Goal: Contribute content: Add original content to the website for others to see

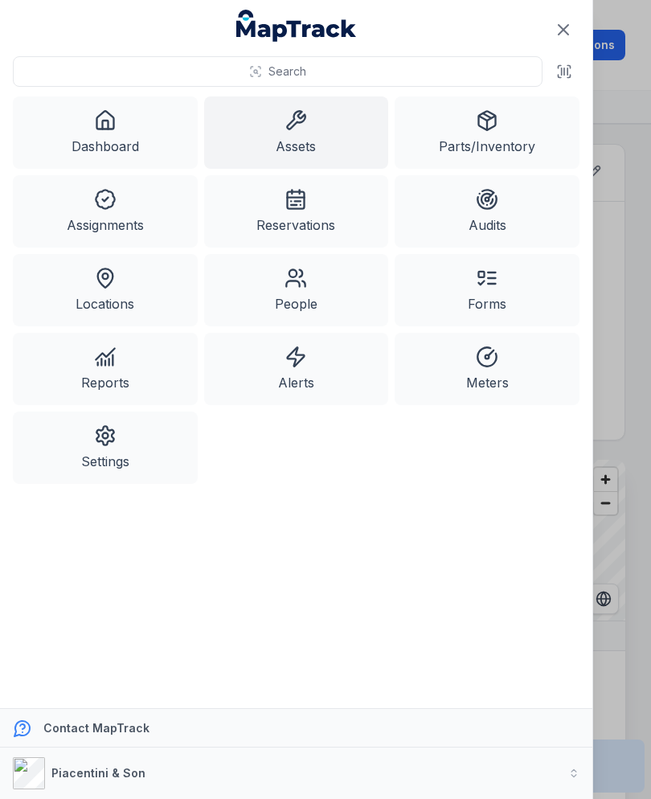
click at [558, 71] on icon at bounding box center [564, 72] width 16 height 16
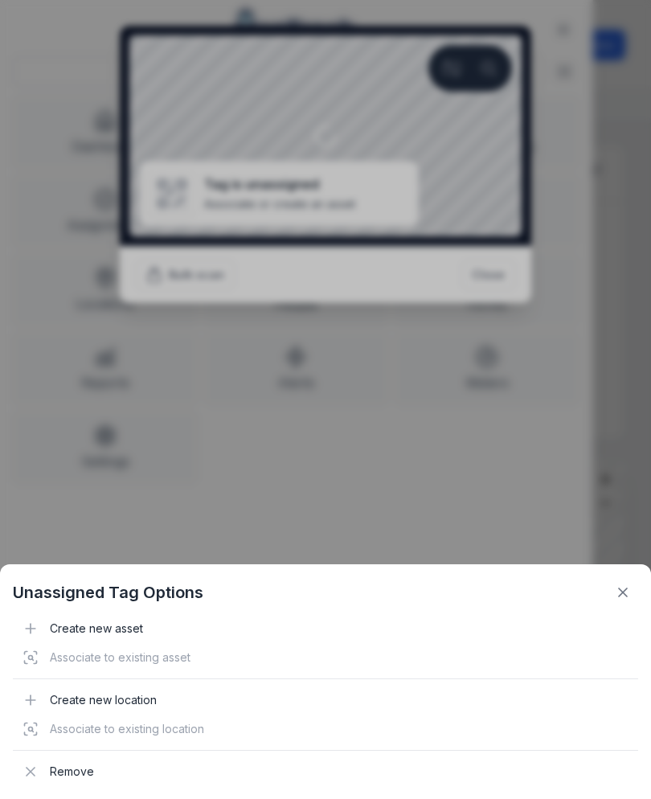
click at [92, 646] on div "Associate to existing asset" at bounding box center [326, 657] width 626 height 29
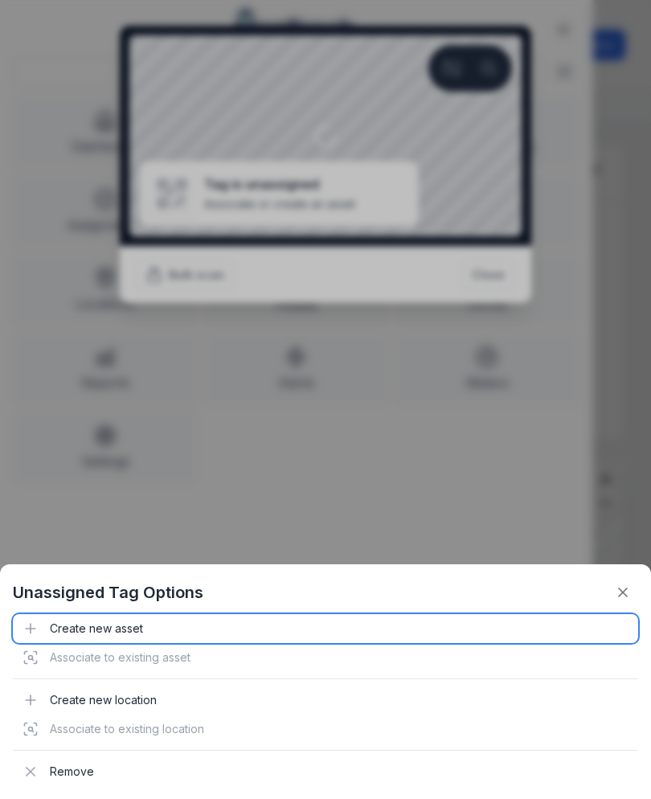
click at [92, 635] on div "Create new asset" at bounding box center [326, 628] width 626 height 29
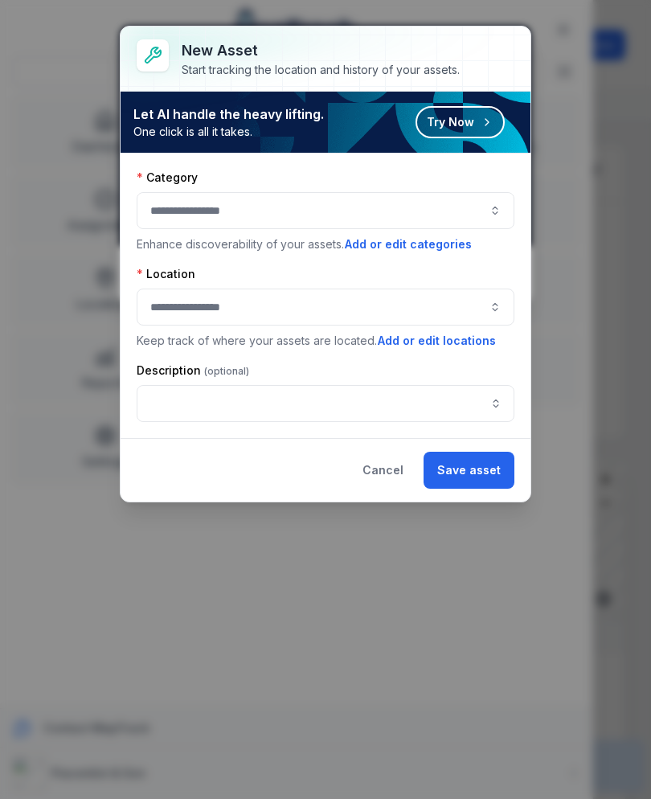
click at [396, 227] on div at bounding box center [326, 210] width 378 height 37
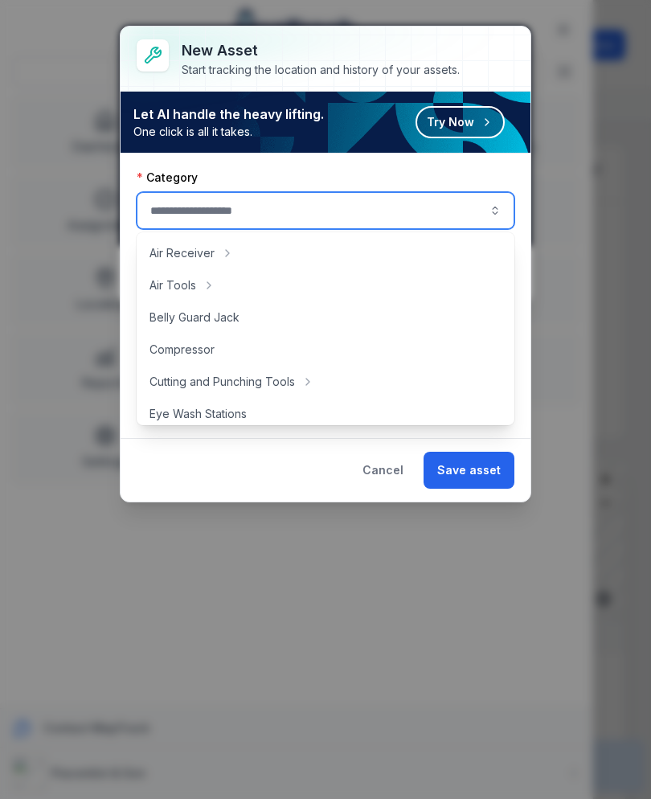
click at [406, 201] on div at bounding box center [326, 210] width 378 height 37
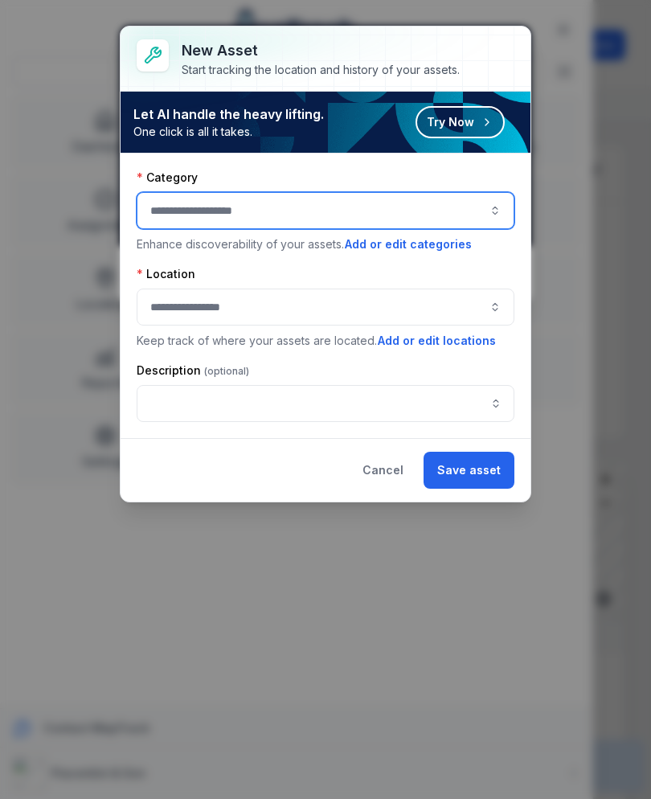
click at [380, 224] on div at bounding box center [326, 210] width 378 height 37
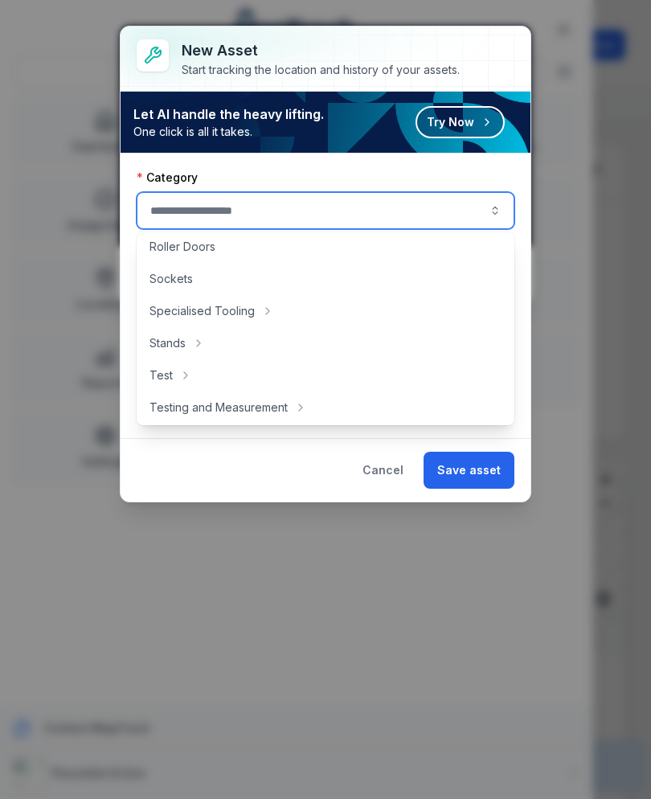
scroll to position [758, 0]
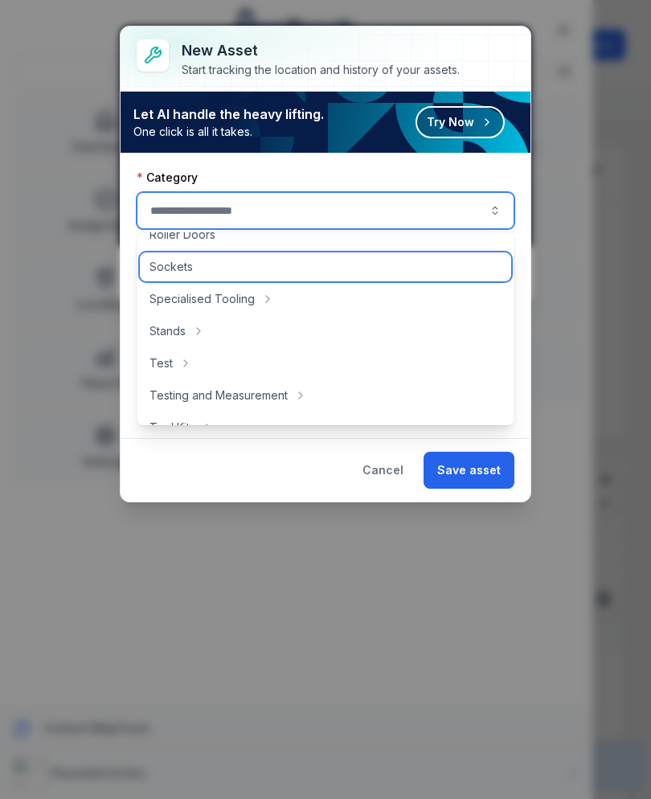
click at [281, 277] on div "Sockets" at bounding box center [325, 266] width 371 height 29
type input "*******"
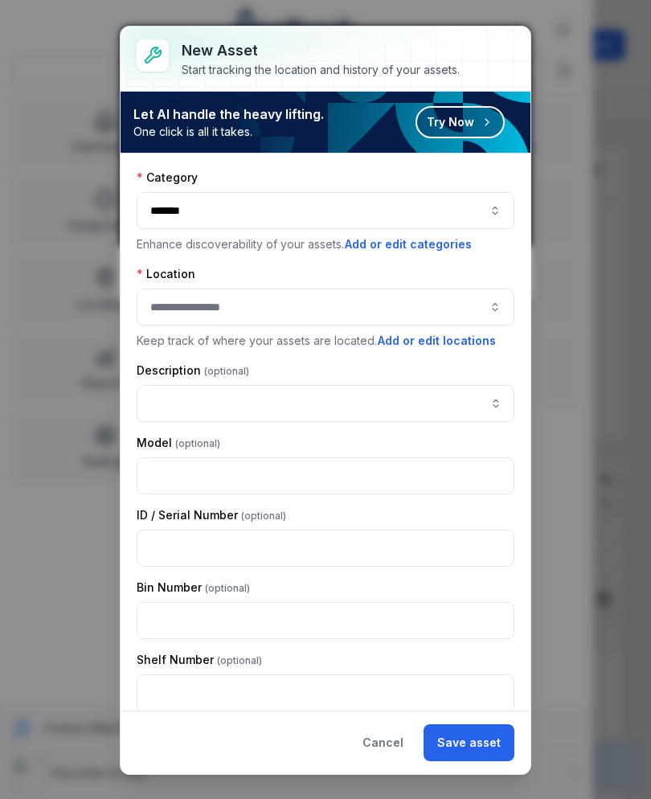
click at [418, 314] on div at bounding box center [326, 307] width 378 height 37
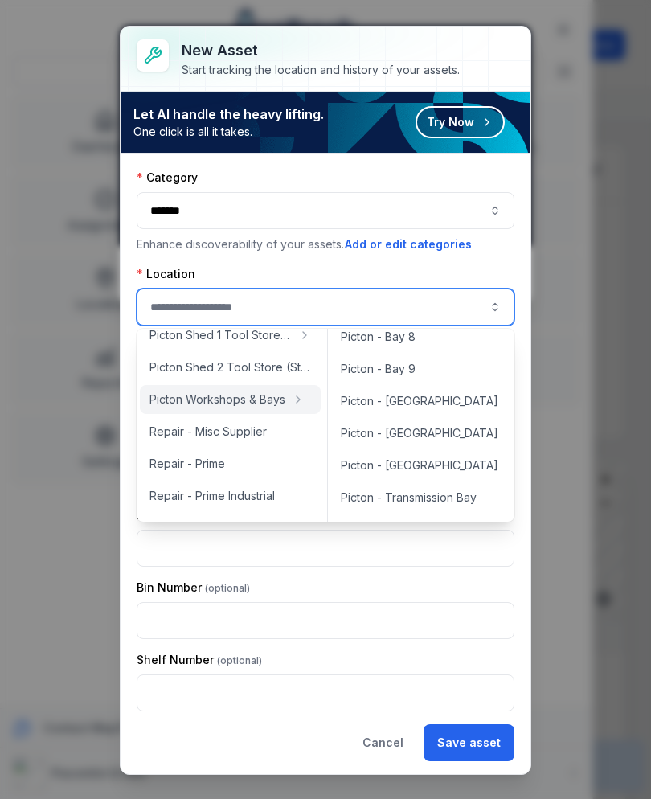
scroll to position [303, 0]
click at [438, 470] on div "Picton - [GEOGRAPHIC_DATA]" at bounding box center [421, 464] width 180 height 29
type input "**********"
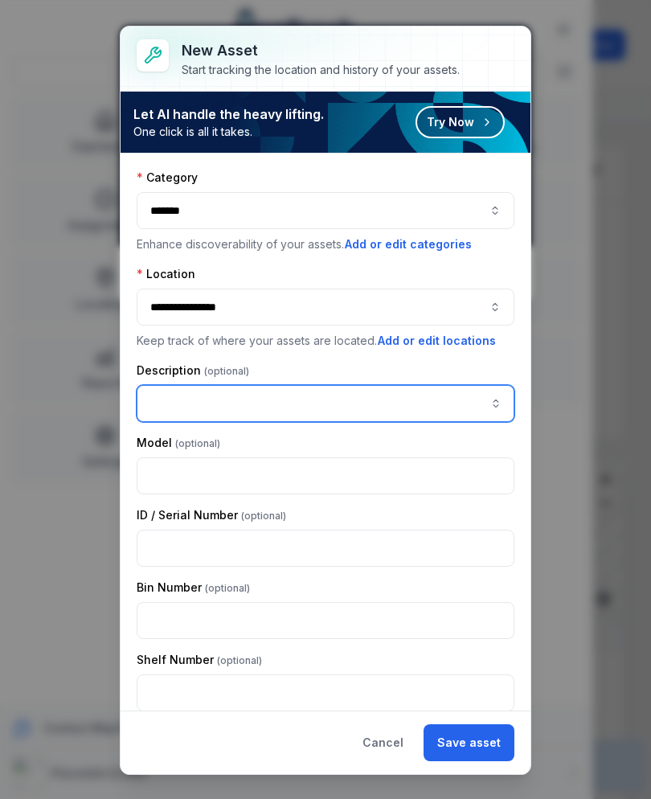
click at [420, 407] on input "asset-add:description-label" at bounding box center [326, 403] width 378 height 37
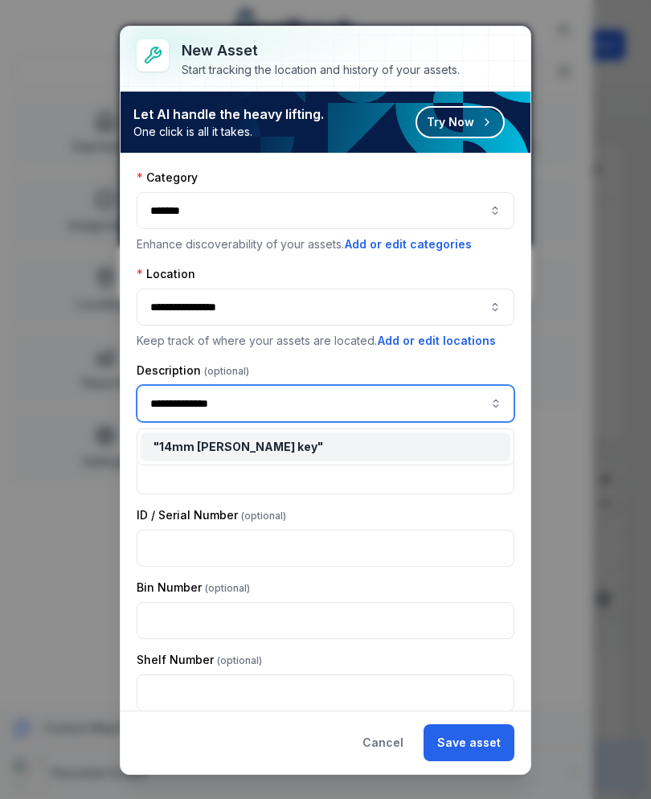
click at [406, 450] on div "" 14mm [PERSON_NAME] key "" at bounding box center [326, 447] width 344 height 16
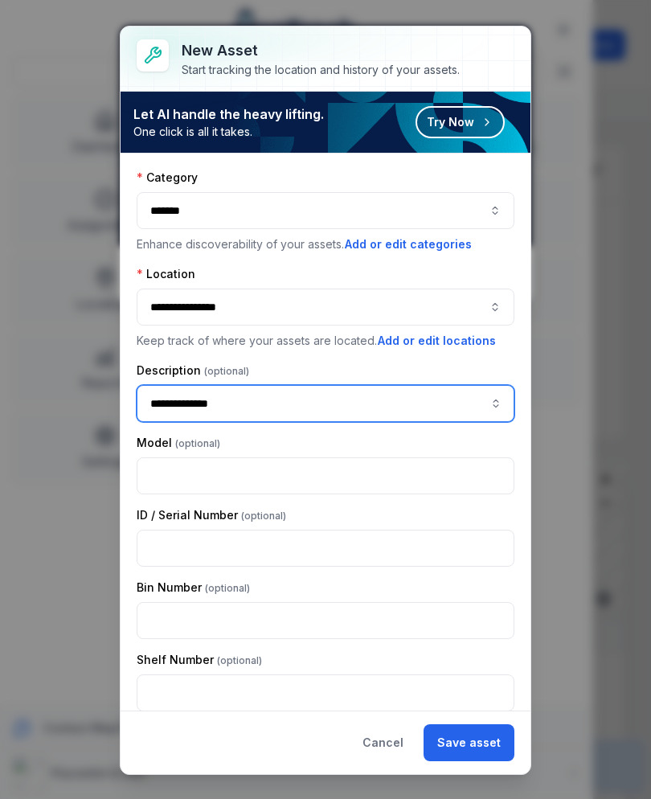
type input "**********"
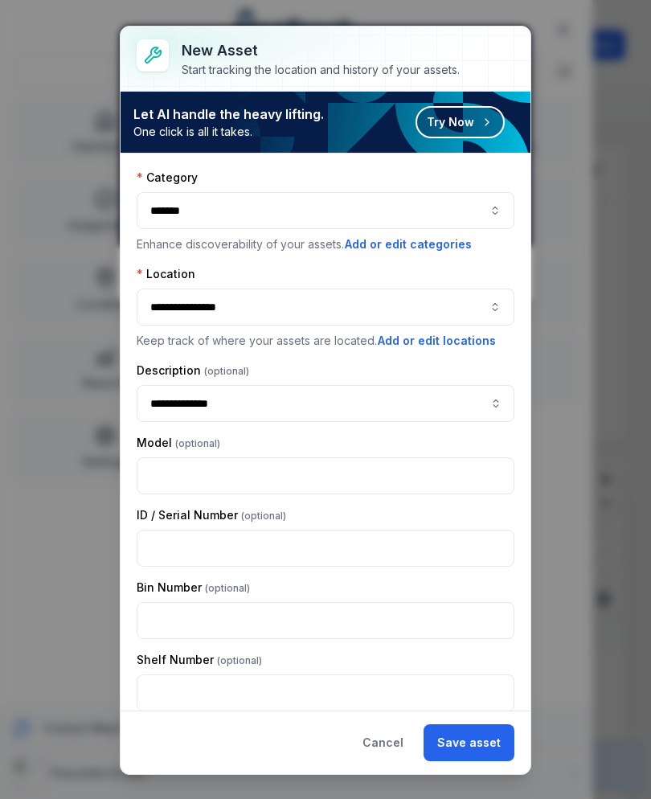
click at [483, 747] on button "Save asset" at bounding box center [469, 742] width 91 height 37
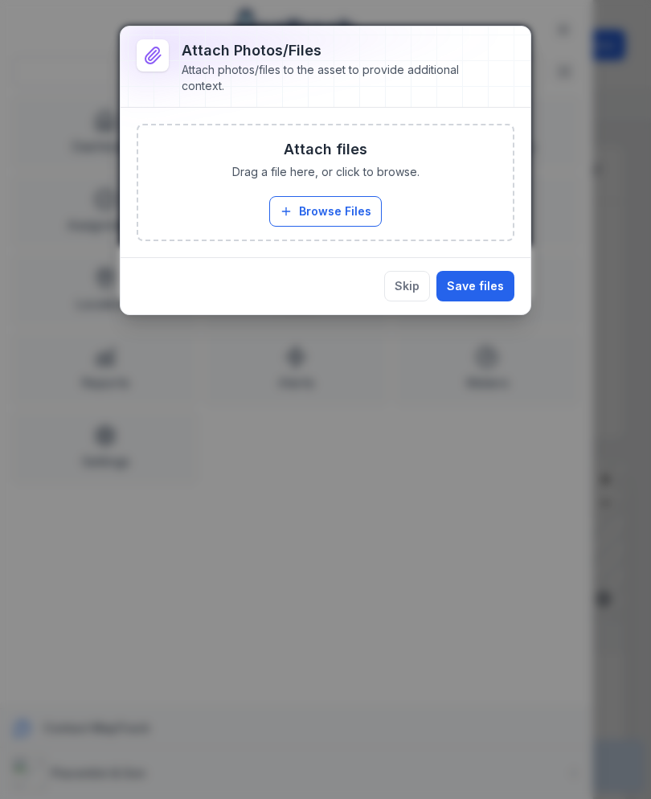
click at [335, 224] on button "Browse Files" at bounding box center [325, 211] width 113 height 31
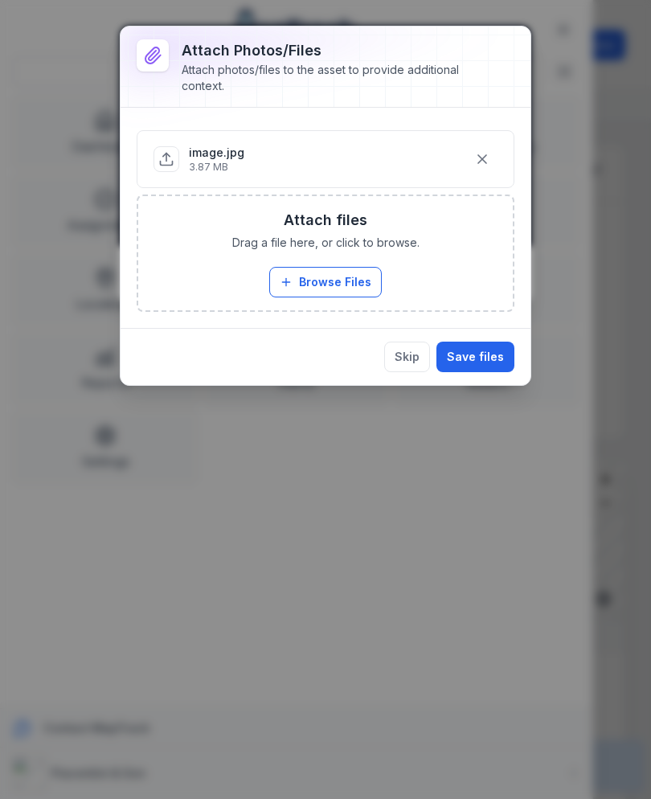
click at [479, 370] on button "Save files" at bounding box center [476, 357] width 78 height 31
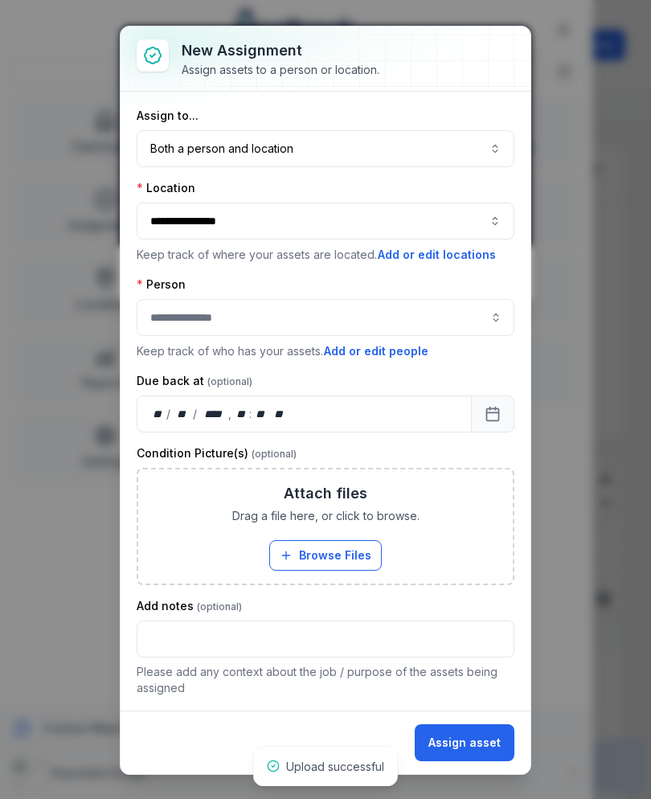
click at [174, 156] on button "Both a person and location ****" at bounding box center [326, 148] width 378 height 37
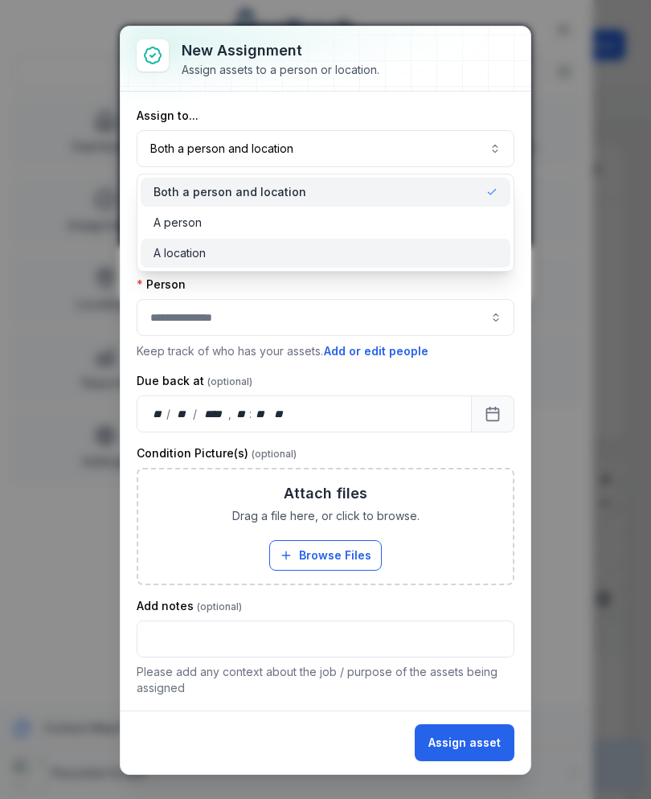
click at [164, 257] on span "A location" at bounding box center [180, 253] width 52 height 16
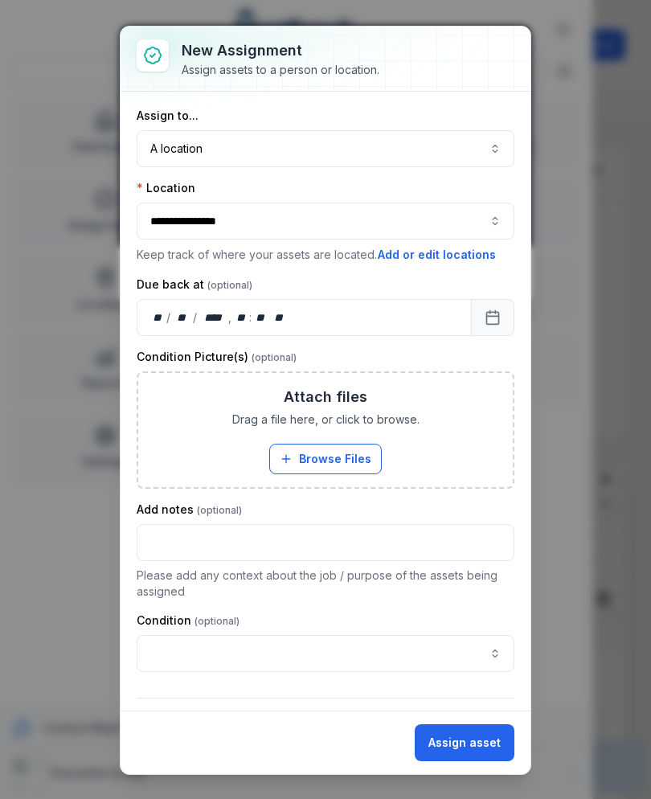
click at [475, 741] on button "Assign asset" at bounding box center [465, 742] width 100 height 37
